Goal: Transaction & Acquisition: Purchase product/service

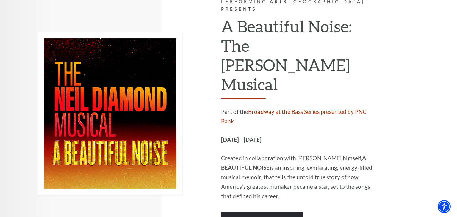
scroll to position [947, 0]
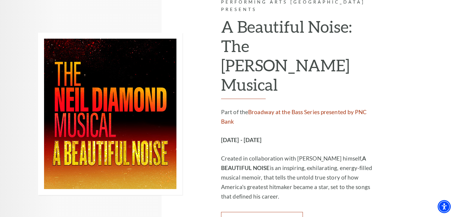
click at [261, 212] on link "Learn More" at bounding box center [262, 220] width 82 height 17
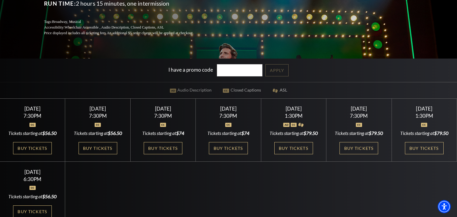
scroll to position [116, 0]
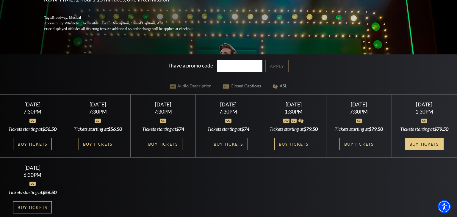
click at [416, 142] on link "Buy Tickets" at bounding box center [423, 144] width 39 height 12
click at [287, 143] on link "Buy Tickets" at bounding box center [293, 144] width 39 height 12
click at [42, 144] on link "Buy Tickets" at bounding box center [32, 144] width 39 height 12
click at [96, 147] on link "Buy Tickets" at bounding box center [97, 144] width 39 height 12
click at [172, 142] on link "Buy Tickets" at bounding box center [163, 144] width 39 height 12
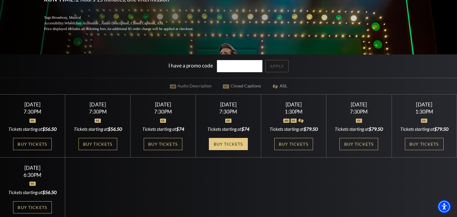
click at [231, 144] on link "Buy Tickets" at bounding box center [228, 144] width 39 height 12
click at [290, 143] on link "Buy Tickets" at bounding box center [293, 144] width 39 height 12
click at [348, 146] on link "Buy Tickets" at bounding box center [358, 144] width 39 height 12
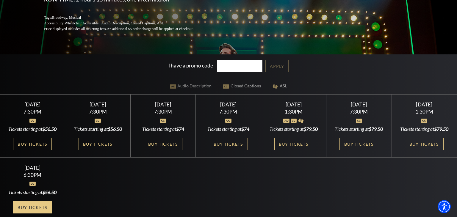
click at [34, 210] on link "Buy Tickets" at bounding box center [32, 207] width 39 height 12
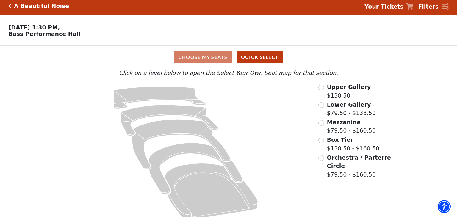
scroll to position [10, 0]
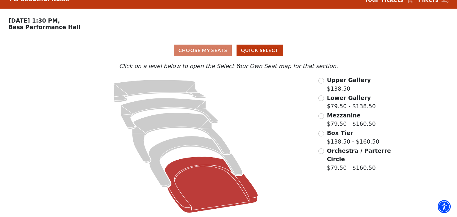
click at [202, 189] on icon at bounding box center [210, 185] width 93 height 56
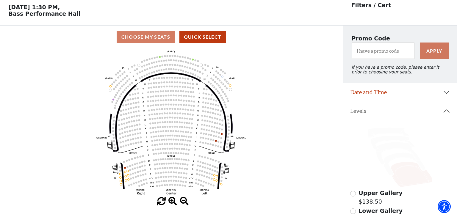
scroll to position [27, 0]
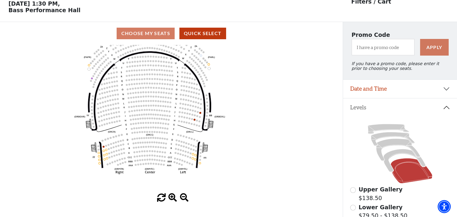
drag, startPoint x: 249, startPoint y: 176, endPoint x: 211, endPoint y: 166, distance: 39.0
click at [211, 166] on icon "Left (ORPITL) Right (ORPITR) Center (ORPITC) ZZ AA YY BB ZA ZA (ORCL) (ORCR) (O…" at bounding box center [171, 119] width 308 height 149
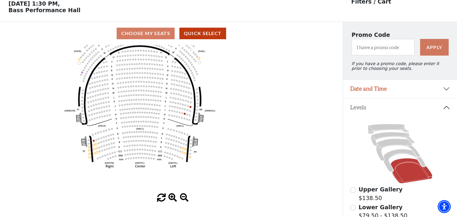
click at [169, 156] on icon "Left (ORPITL) Right (ORPITR) Center (ORPITC) ZZ AA YY BB ZA ZA (ORCL) (ORCR) (O…" at bounding box center [171, 119] width 308 height 149
click at [171, 197] on span at bounding box center [172, 197] width 9 height 9
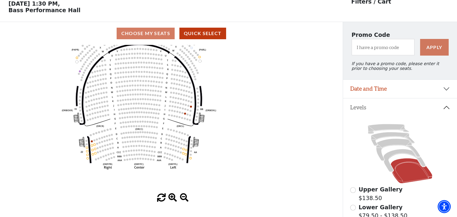
click at [171, 197] on span at bounding box center [172, 197] width 9 height 9
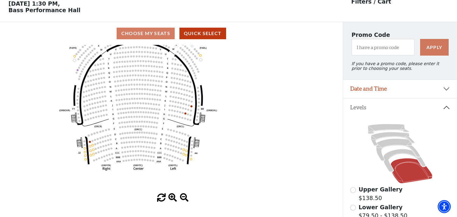
click at [171, 197] on span at bounding box center [172, 197] width 9 height 9
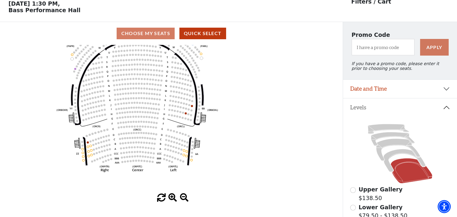
click at [171, 197] on span at bounding box center [172, 197] width 9 height 9
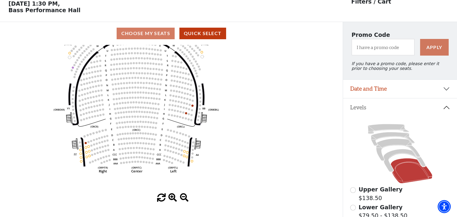
click at [171, 197] on span at bounding box center [172, 197] width 9 height 9
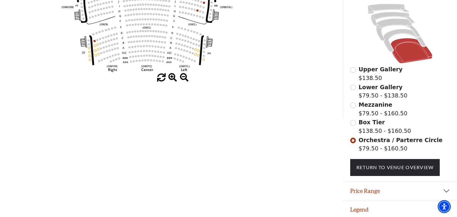
scroll to position [149, 0]
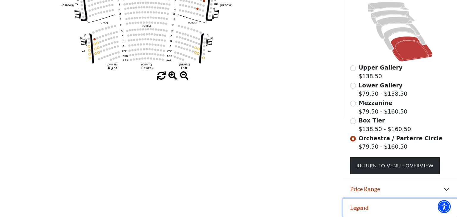
click at [385, 206] on button "Legend" at bounding box center [400, 208] width 114 height 18
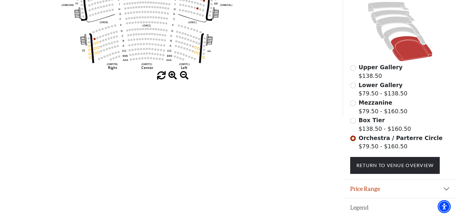
click at [359, 210] on button "Legend" at bounding box center [400, 207] width 114 height 18
click at [444, 207] on img "Accessibility Menu" at bounding box center [444, 206] width 14 height 14
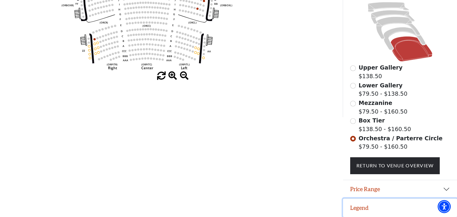
click at [357, 207] on button "Legend" at bounding box center [400, 208] width 114 height 18
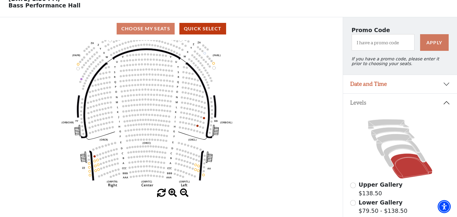
scroll to position [33, 0]
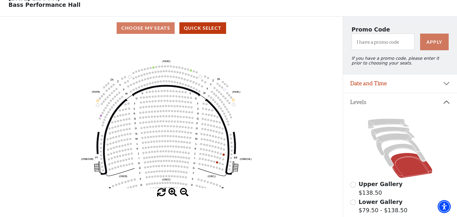
drag, startPoint x: 62, startPoint y: 40, endPoint x: 46, endPoint y: 28, distance: 20.2
click at [46, 28] on div "Choose My Seats Quick Select Current Level Orchestra / Parterre Circle Click on…" at bounding box center [171, 125] width 342 height 217
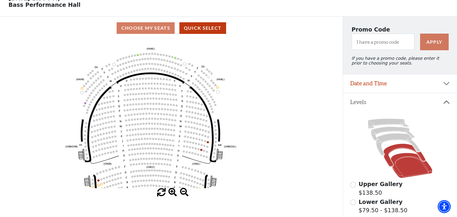
click at [387, 155] on icon at bounding box center [404, 155] width 42 height 23
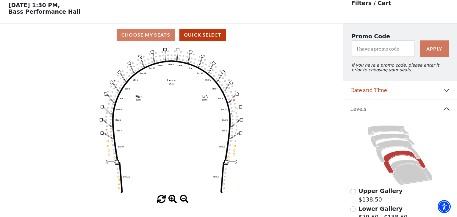
scroll to position [27, 0]
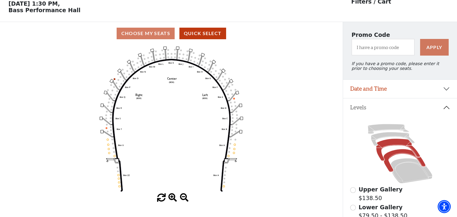
click at [390, 144] on icon at bounding box center [398, 150] width 44 height 22
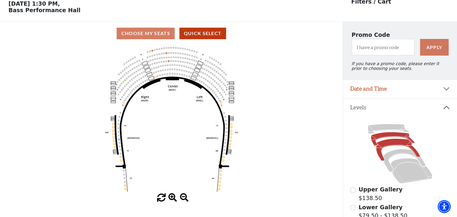
click at [377, 136] on icon at bounding box center [392, 139] width 43 height 14
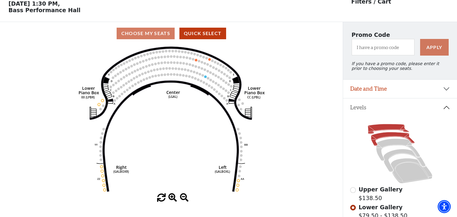
click at [376, 129] on icon at bounding box center [387, 129] width 41 height 10
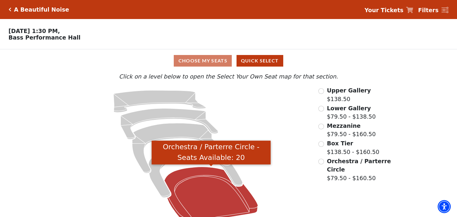
click at [207, 201] on icon "Orchestra / Parterre Circle - Seats Available: 20" at bounding box center [210, 195] width 93 height 56
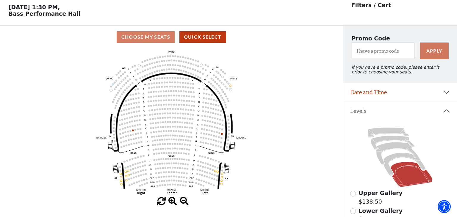
scroll to position [27, 0]
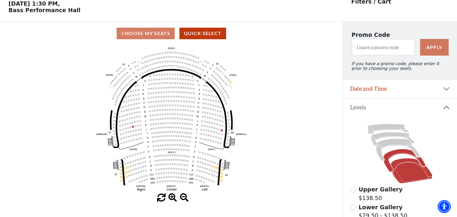
click at [391, 155] on icon at bounding box center [404, 160] width 42 height 23
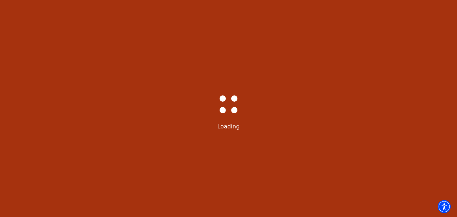
scroll to position [0, 0]
click at [391, 155] on div "Bass-Hall_Loader-Med-Gray Loading" at bounding box center [228, 108] width 457 height 217
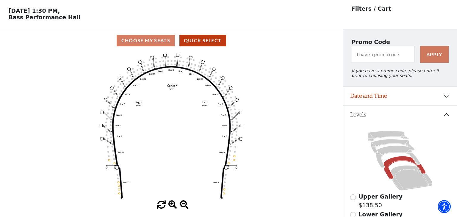
scroll to position [27, 0]
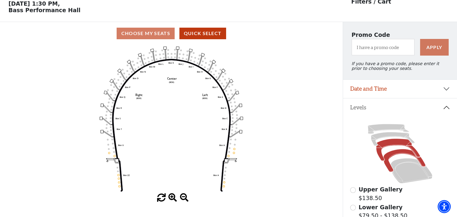
click at [384, 144] on icon at bounding box center [398, 150] width 44 height 22
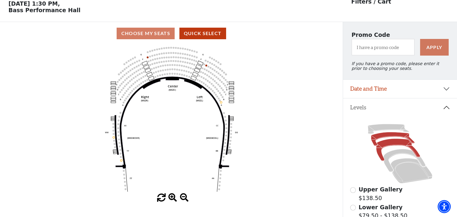
click at [382, 136] on icon at bounding box center [392, 139] width 43 height 14
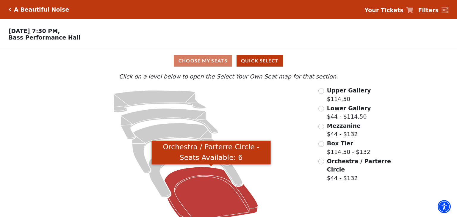
click at [195, 189] on icon "Orchestra / Parterre Circle - Seats Available: 6" at bounding box center [210, 195] width 93 height 56
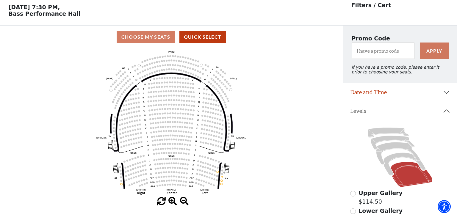
scroll to position [27, 0]
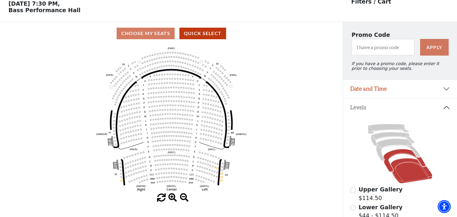
click at [394, 154] on icon at bounding box center [404, 160] width 42 height 23
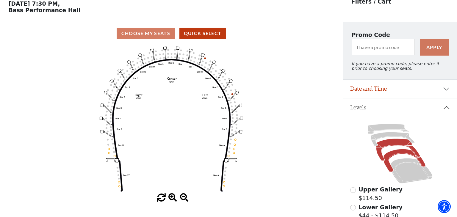
click at [388, 144] on icon at bounding box center [398, 150] width 44 height 22
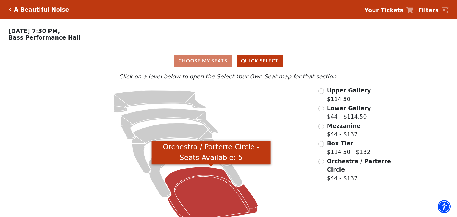
click at [214, 188] on icon "Orchestra / Parterre Circle - Seats Available: 5" at bounding box center [210, 195] width 93 height 56
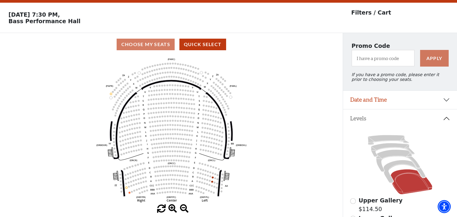
scroll to position [27, 0]
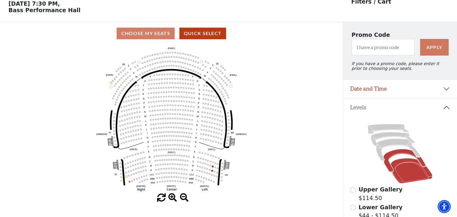
click at [389, 166] on icon at bounding box center [404, 160] width 42 height 23
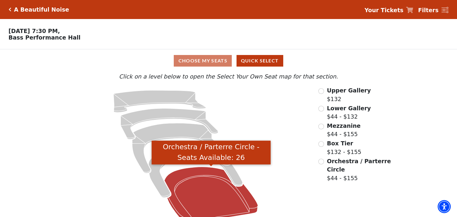
click at [225, 194] on icon "Orchestra / Parterre Circle - Seats Available: 26" at bounding box center [210, 195] width 93 height 56
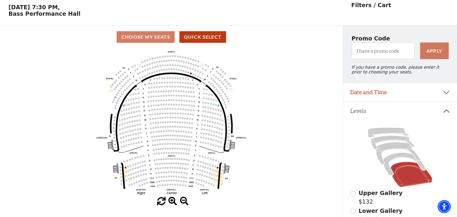
scroll to position [27, 0]
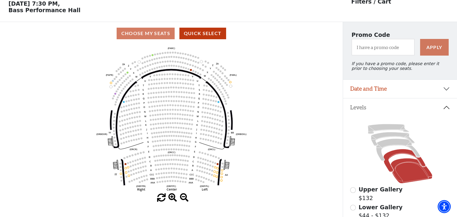
click at [388, 155] on icon at bounding box center [404, 160] width 42 height 23
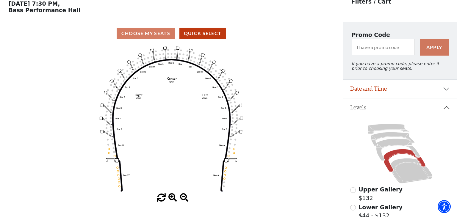
click at [169, 80] on text "Center" at bounding box center [172, 79] width 10 height 4
click at [13, 7] on p "Thursday, October 30 at 7:30 PM, Bass Performance Hall" at bounding box center [171, 6] width 342 height 13
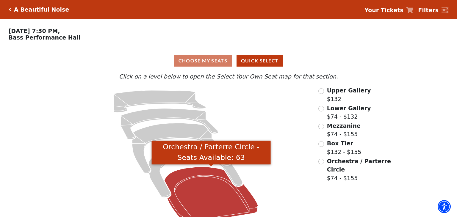
click at [204, 204] on icon "Orchestra / Parterre Circle - Seats Available: 63" at bounding box center [210, 195] width 93 height 56
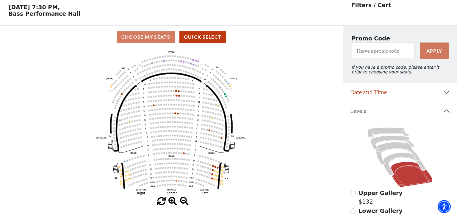
scroll to position [27, 0]
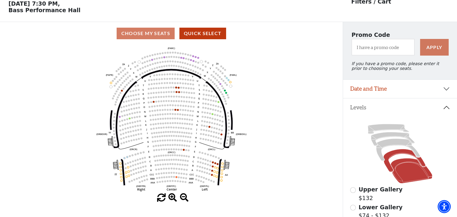
click at [387, 160] on icon at bounding box center [404, 160] width 42 height 23
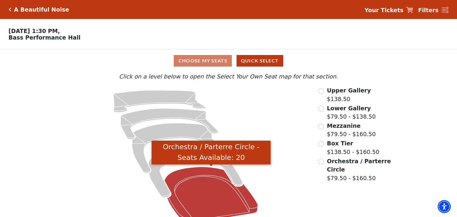
click at [214, 182] on icon "Orchestra / Parterre Circle - Seats Available: 20" at bounding box center [210, 195] width 93 height 56
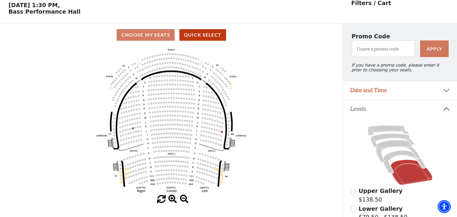
scroll to position [27, 0]
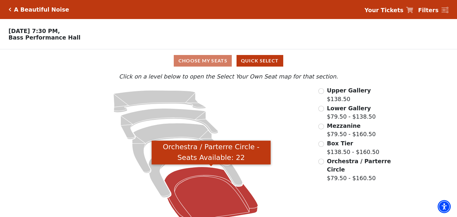
click at [218, 199] on icon "Orchestra / Parterre Circle - Seats Available: 22" at bounding box center [210, 195] width 93 height 56
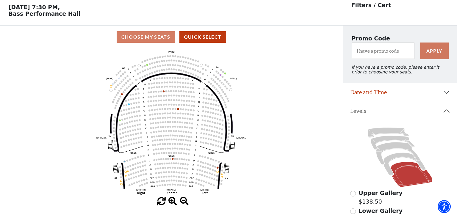
scroll to position [27, 0]
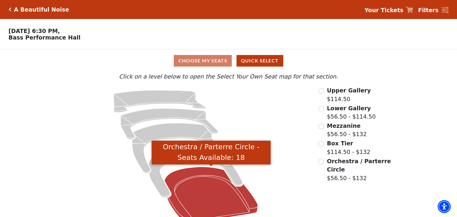
click at [196, 191] on icon "Orchestra / Parterre Circle - Seats Available: 18" at bounding box center [210, 195] width 93 height 56
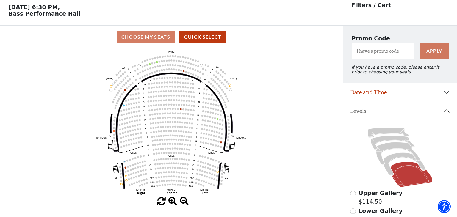
scroll to position [27, 0]
